Goal: Transaction & Acquisition: Purchase product/service

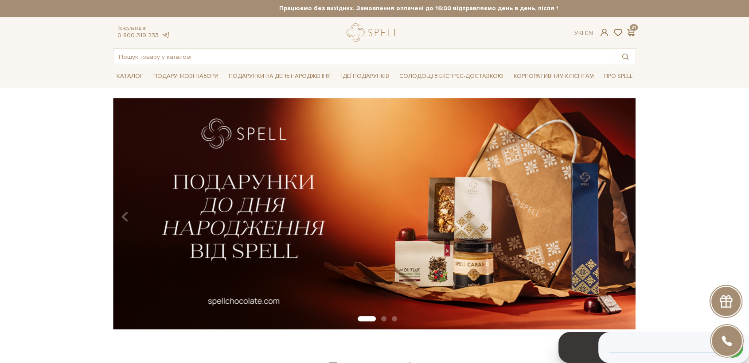
drag, startPoint x: 382, startPoint y: 33, endPoint x: 321, endPoint y: 37, distance: 61.3
click at [381, 33] on link "logo" at bounding box center [373, 32] width 55 height 18
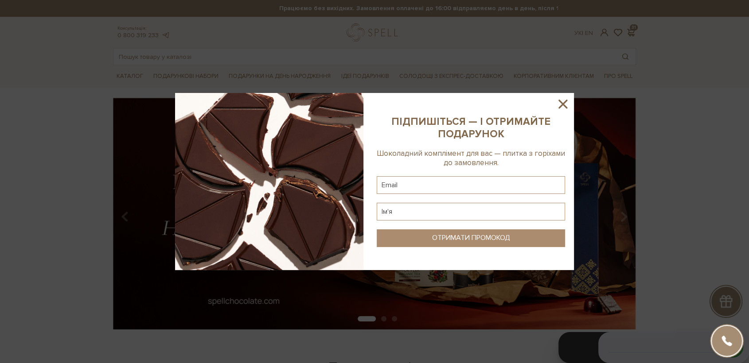
click at [567, 104] on icon at bounding box center [562, 104] width 15 height 15
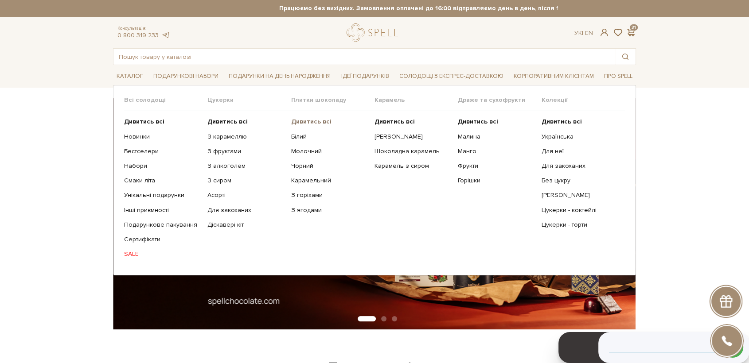
click at [311, 121] on b "Дивитись всі" at bounding box center [311, 122] width 40 height 8
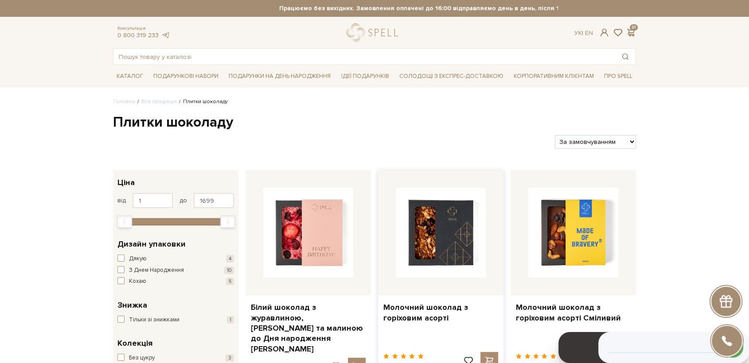
scroll to position [49, 0]
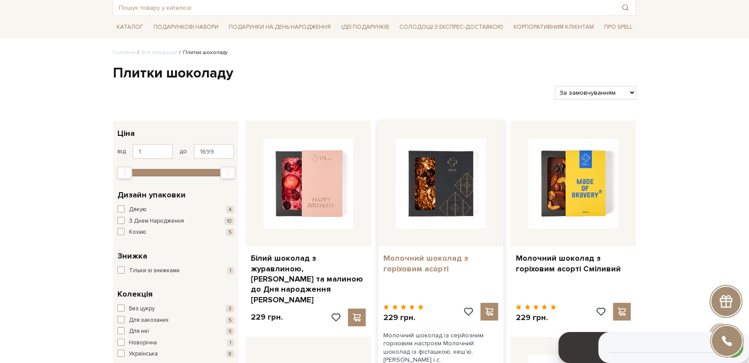
click at [426, 261] on link "Молочний шоколад з горіховим асорті" at bounding box center [440, 263] width 115 height 21
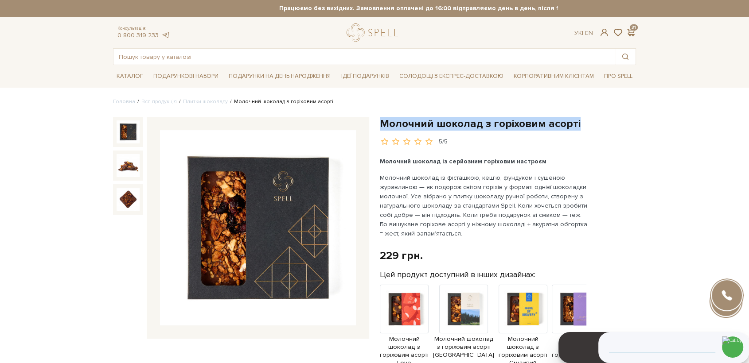
drag, startPoint x: 523, startPoint y: 133, endPoint x: 576, endPoint y: 125, distance: 54.2
click at [576, 125] on h1 "Молочний шоколад з горіховим асорті" at bounding box center [508, 124] width 256 height 14
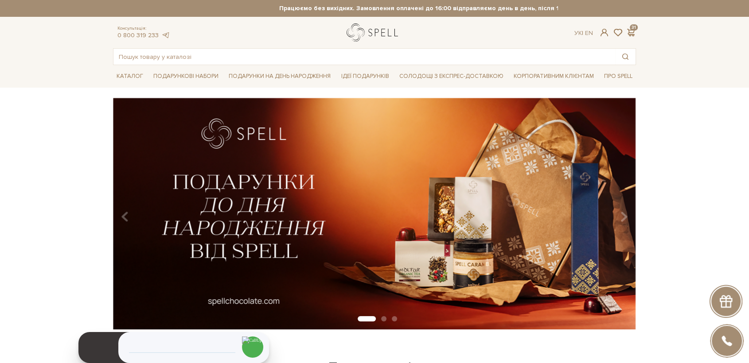
click at [368, 33] on link "logo" at bounding box center [373, 32] width 55 height 18
